Goal: Find specific page/section: Find specific page/section

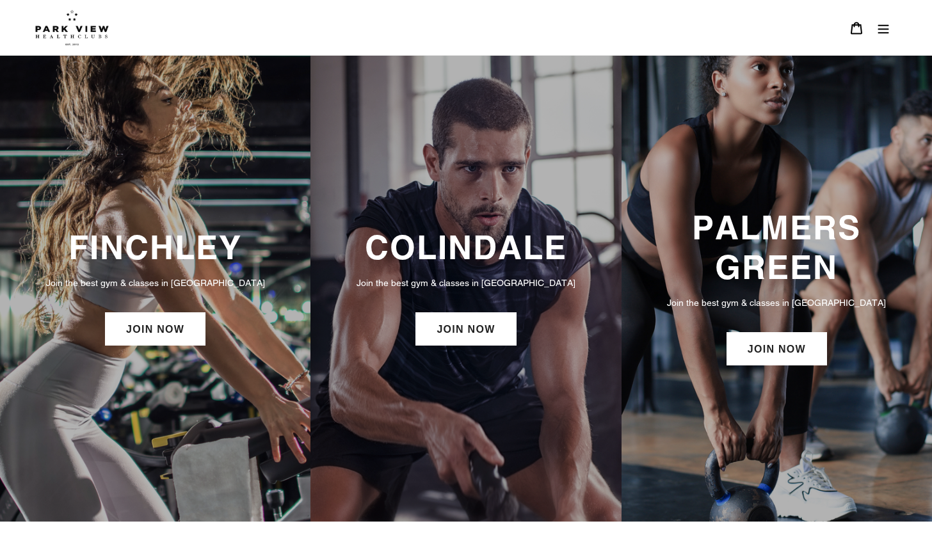
click at [506, 288] on p "Join the best gym & classes in [GEOGRAPHIC_DATA]" at bounding box center [465, 283] width 285 height 14
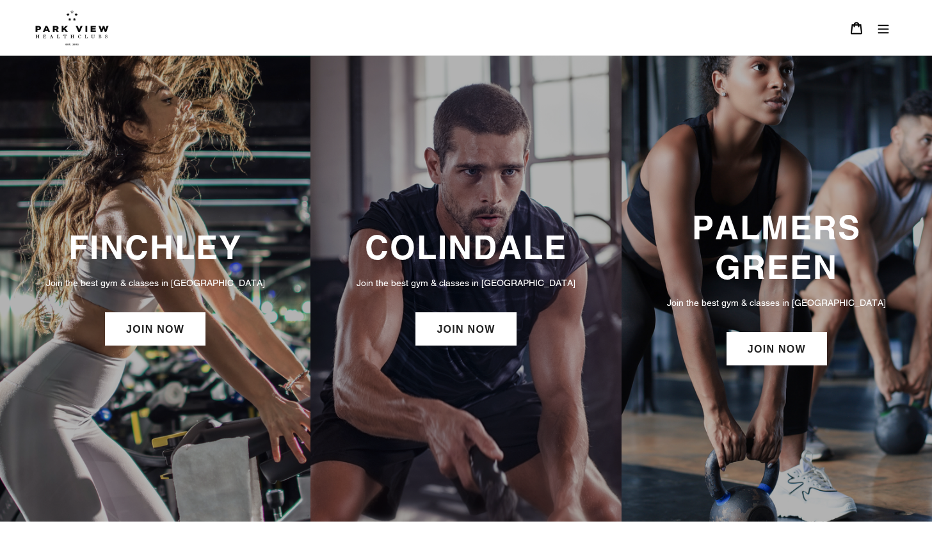
click at [882, 29] on icon "Menu" at bounding box center [883, 28] width 11 height 9
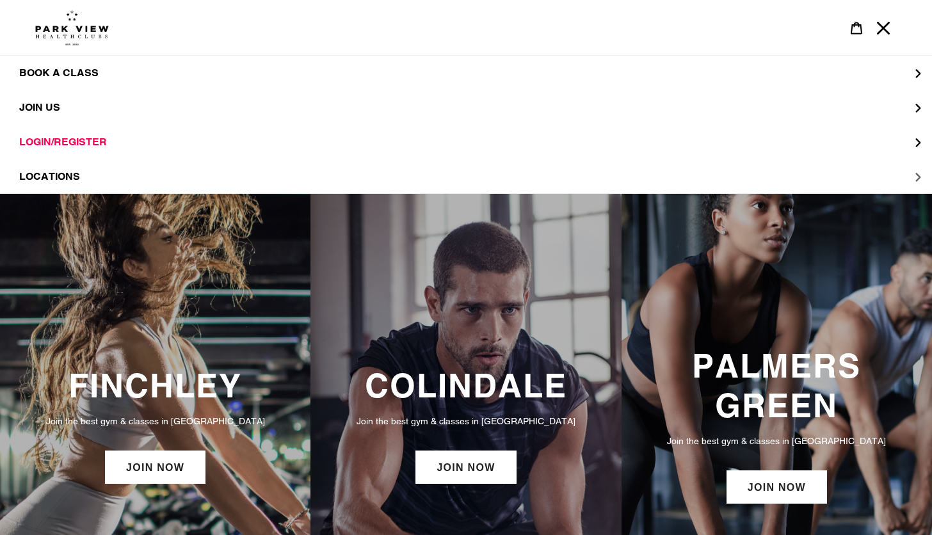
click at [200, 183] on button "LOCATIONS" at bounding box center [466, 176] width 932 height 35
click at [105, 98] on link "Colindale" at bounding box center [466, 107] width 932 height 35
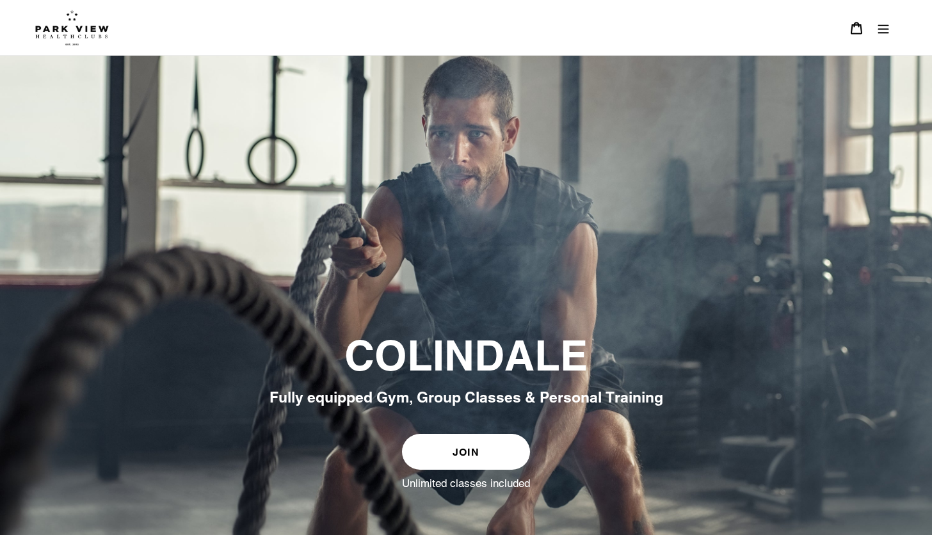
click at [886, 27] on icon "Menu" at bounding box center [883, 28] width 13 height 13
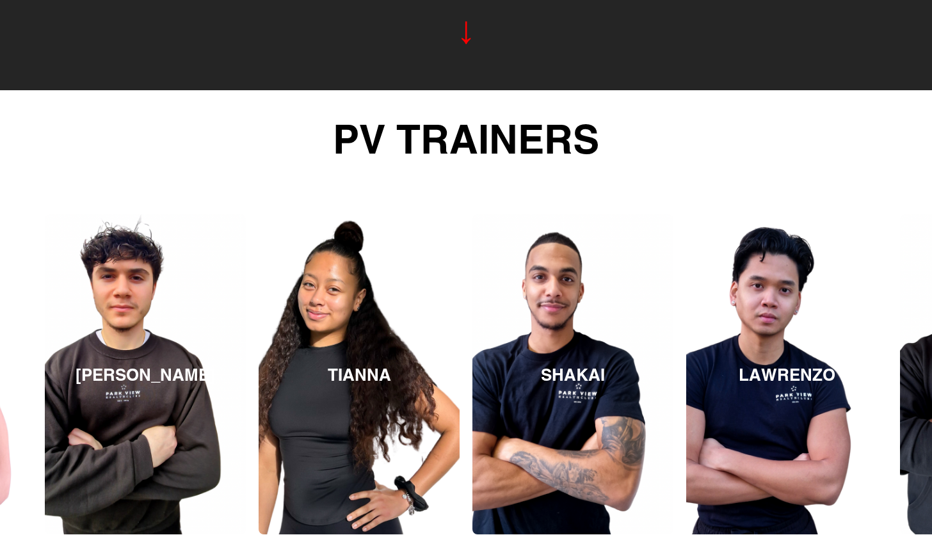
scroll to position [1906, 0]
